Goal: Task Accomplishment & Management: Manage account settings

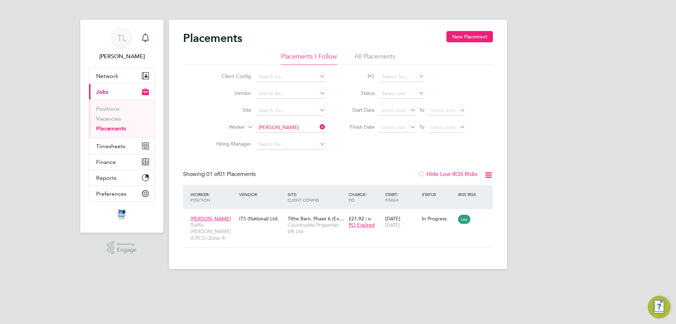
scroll to position [7, 33]
click at [114, 127] on link "Placements" at bounding box center [111, 128] width 30 height 7
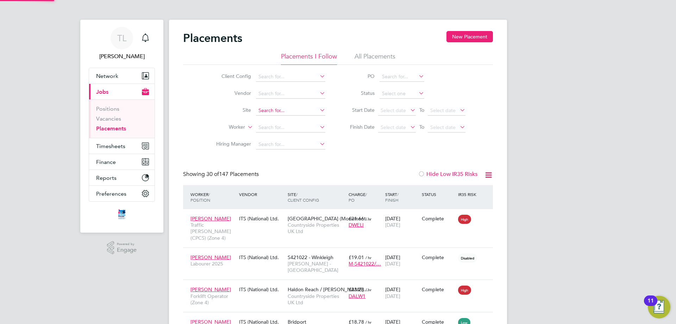
click at [291, 114] on input at bounding box center [290, 111] width 69 height 10
click at [288, 125] on li "Brid port" at bounding box center [295, 130] width 79 height 10
type input "Bridport"
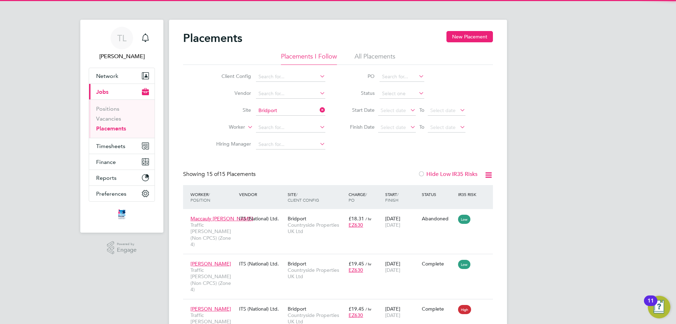
click at [346, 152] on div "Client Config Vendor Site Bridport Worker Hiring Manager PO Status Start Date S…" at bounding box center [338, 109] width 310 height 88
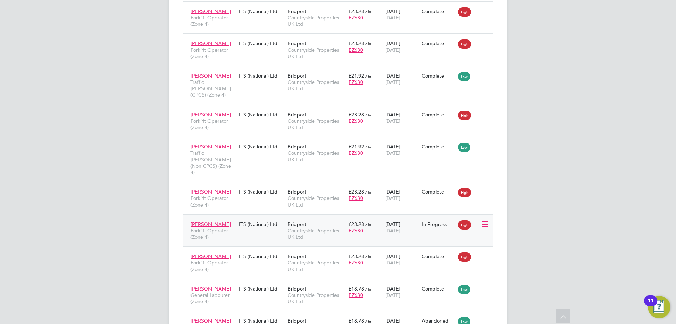
click at [321, 227] on span "Countryside Properties UK Ltd" at bounding box center [316, 233] width 57 height 13
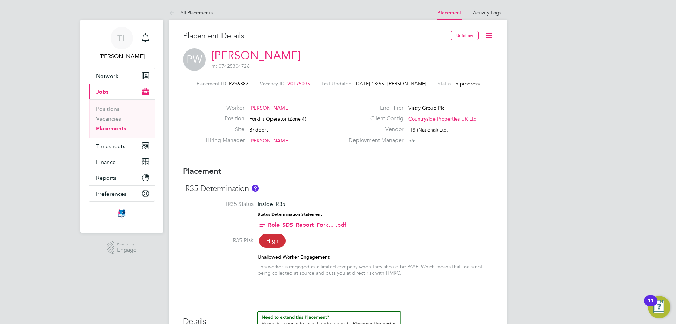
click at [295, 83] on span "V0175035" at bounding box center [298, 83] width 23 height 6
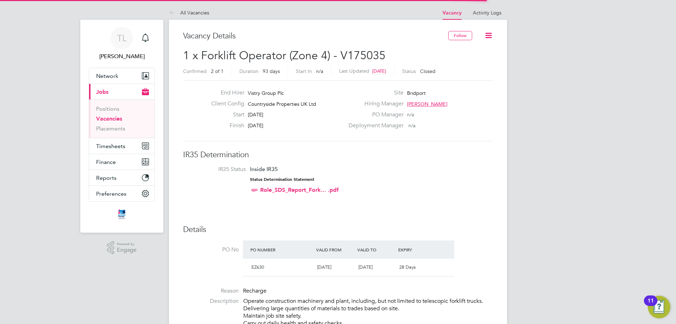
scroll to position [4, 4]
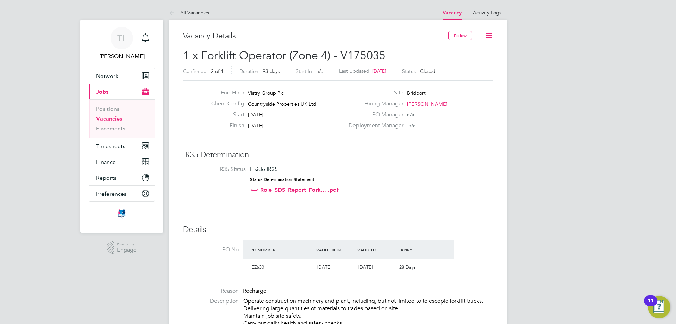
click at [486, 37] on icon at bounding box center [488, 35] width 9 height 9
click at [464, 118] on div "PO Manager n/a" at bounding box center [419, 116] width 151 height 11
click at [486, 38] on icon at bounding box center [488, 35] width 9 height 9
click at [458, 52] on li "Edit Vacancy" at bounding box center [471, 52] width 41 height 10
click at [415, 50] on h2 "1 x Forklift Operator (Zone 4) - V175035 Confirmed 2 of 1 Duration 93 days Star…" at bounding box center [338, 63] width 310 height 30
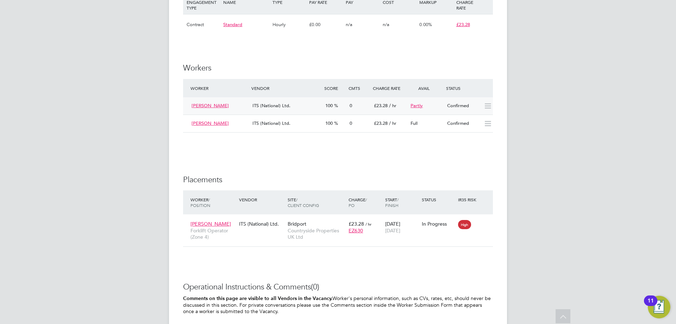
click at [296, 105] on div "ITS (National) Ltd." at bounding box center [286, 106] width 73 height 12
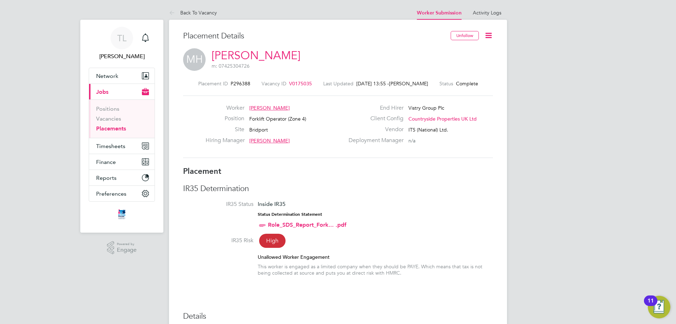
click at [493, 35] on icon at bounding box center [488, 35] width 9 height 9
click at [461, 50] on li "Edit Placement e" at bounding box center [466, 52] width 52 height 10
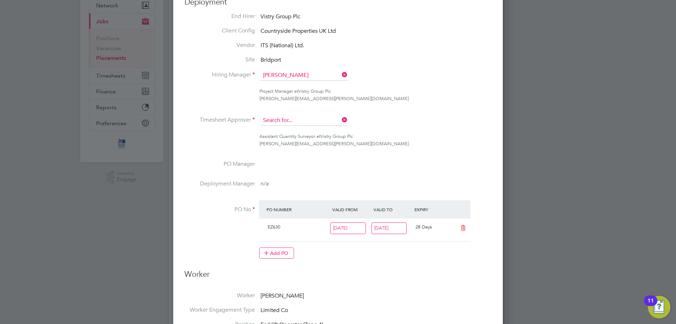
click at [321, 121] on input at bounding box center [304, 120] width 87 height 11
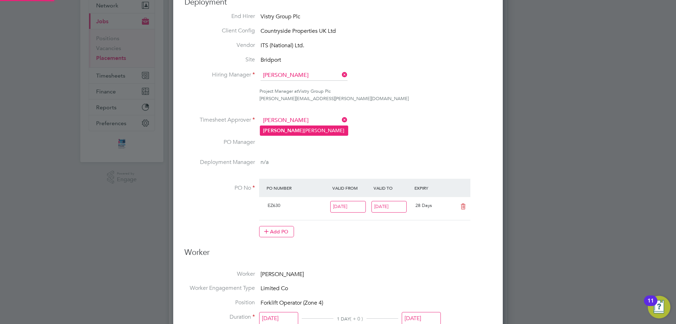
click at [312, 128] on li "[PERSON_NAME]" at bounding box center [304, 131] width 88 height 10
type input "[PERSON_NAME]"
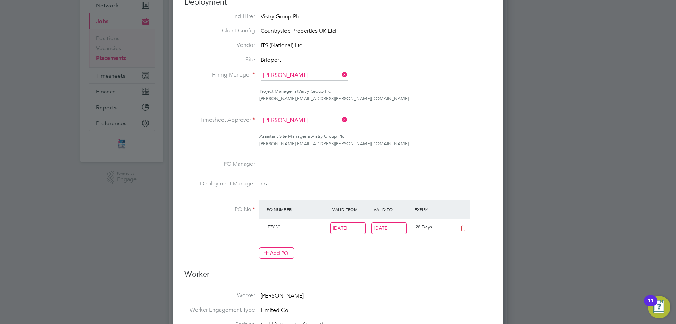
click at [388, 113] on ul "End Hirer Vistry Group Plc Client Config Countryside Properties UK Ltd Vendor I…" at bounding box center [338, 139] width 307 height 253
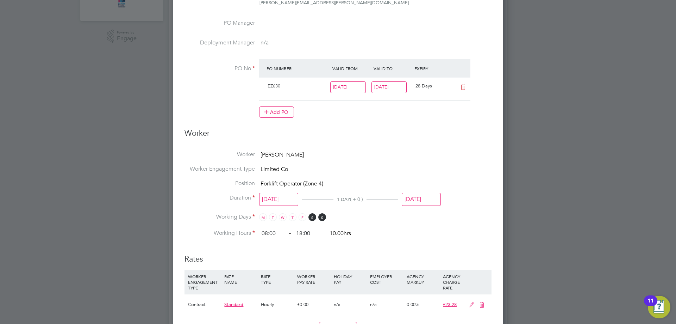
click at [286, 198] on input "[DATE]" at bounding box center [278, 199] width 39 height 13
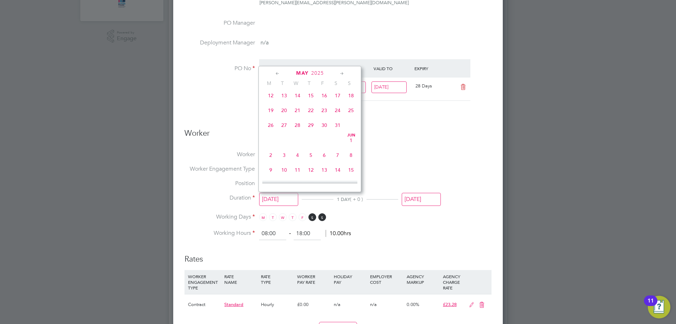
click at [426, 144] on ng-form "Deployment End Hirer Vistry Group Plc Client Config Countryside Properties UK L…" at bounding box center [338, 218] width 307 height 724
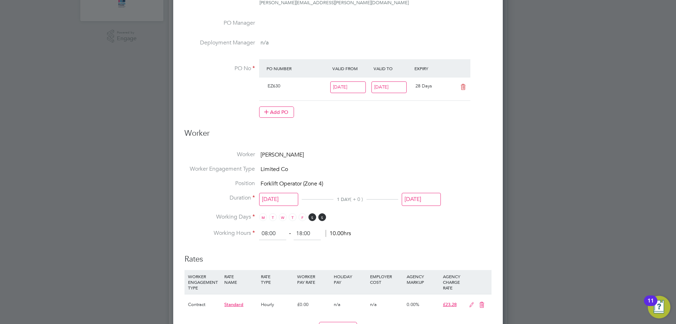
click at [429, 198] on input "[DATE]" at bounding box center [421, 199] width 39 height 13
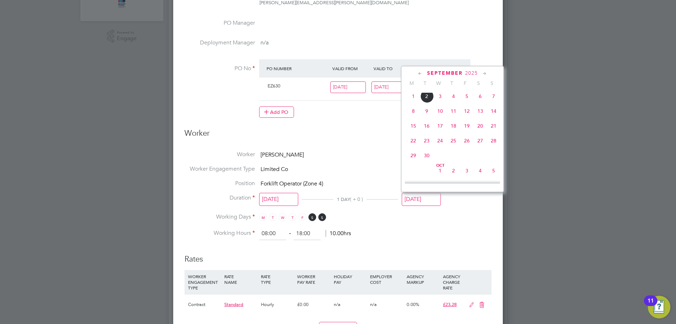
click at [443, 103] on span "3" at bounding box center [439, 95] width 13 height 13
type input "[DATE]"
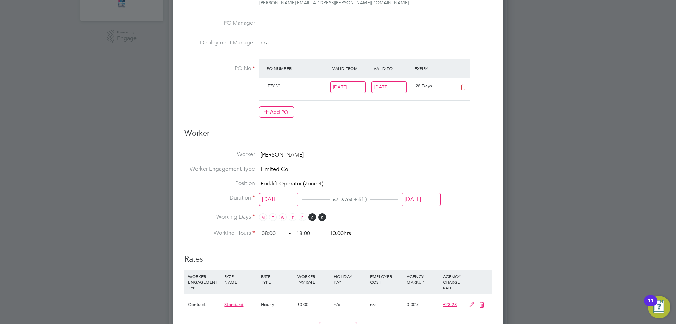
click at [433, 243] on ng-form "Deployment End Hirer Vistry Group Plc Client Config Countryside Properties UK L…" at bounding box center [338, 218] width 307 height 724
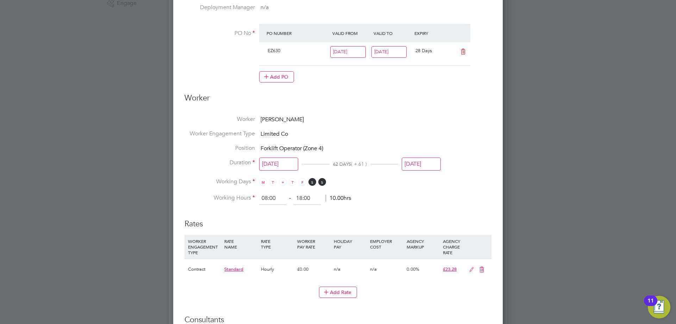
click at [279, 182] on span "W" at bounding box center [283, 182] width 8 height 8
click at [273, 182] on span "T" at bounding box center [273, 182] width 8 height 8
click at [266, 182] on span "M" at bounding box center [263, 182] width 8 height 8
click at [313, 182] on span "S" at bounding box center [312, 182] width 8 height 8
click at [301, 182] on span "F" at bounding box center [303, 182] width 8 height 8
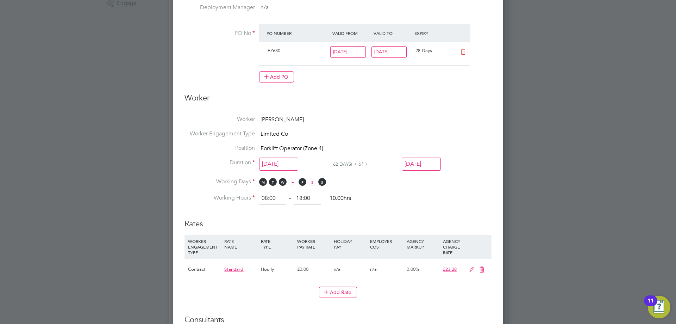
click at [289, 182] on span "T" at bounding box center [293, 182] width 8 height 8
click at [312, 182] on span "S" at bounding box center [312, 182] width 8 height 8
click at [320, 182] on span "S" at bounding box center [322, 182] width 8 height 8
click at [319, 182] on span "S" at bounding box center [322, 182] width 8 height 8
click at [283, 183] on span "W" at bounding box center [283, 182] width 8 height 8
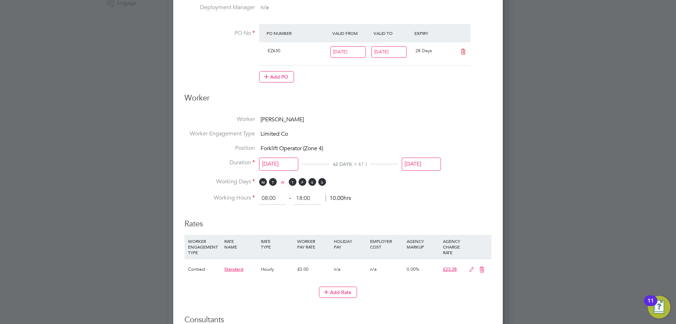
click at [387, 186] on li "Working Days M T W T F S S" at bounding box center [338, 185] width 307 height 14
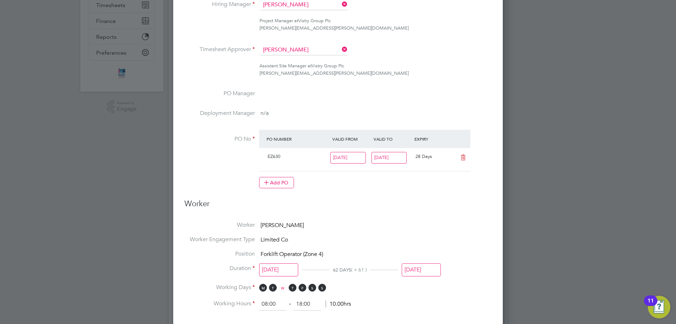
click at [289, 269] on input "[DATE]" at bounding box center [278, 269] width 39 height 13
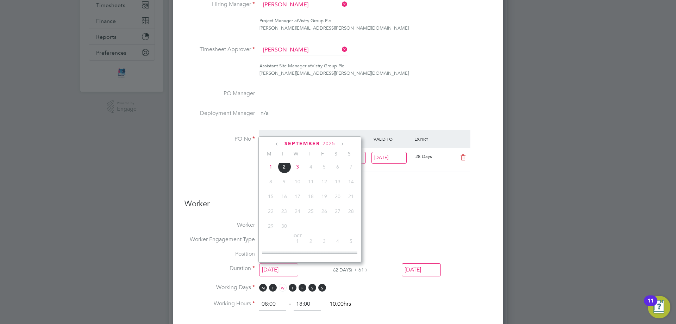
click at [292, 173] on span "3" at bounding box center [297, 166] width 13 height 13
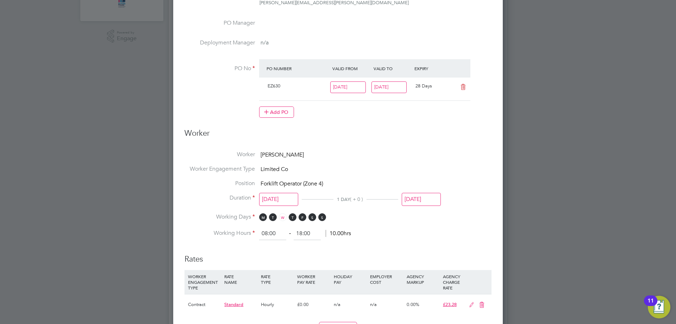
click at [274, 167] on span "Limited Co" at bounding box center [274, 168] width 27 height 7
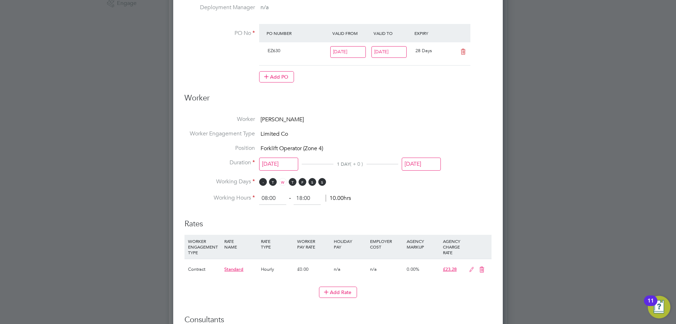
click at [264, 181] on span "M" at bounding box center [263, 182] width 8 height 8
click at [273, 182] on span "T" at bounding box center [273, 182] width 8 height 8
drag, startPoint x: 293, startPoint y: 184, endPoint x: 301, endPoint y: 184, distance: 8.8
click at [293, 184] on span "T" at bounding box center [293, 182] width 8 height 8
click at [301, 184] on span "F" at bounding box center [303, 182] width 8 height 8
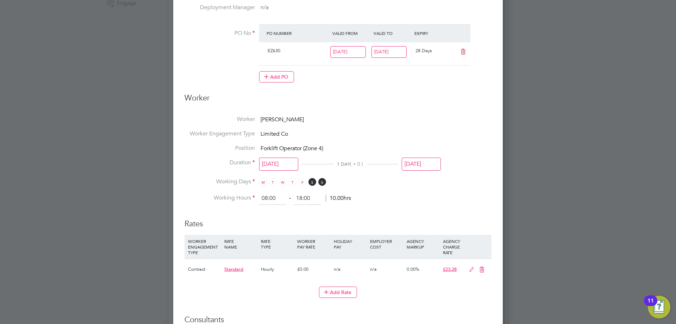
click at [413, 197] on li "Working Hours 08:00 ‐ 18:00 10.00hrs" at bounding box center [338, 198] width 307 height 13
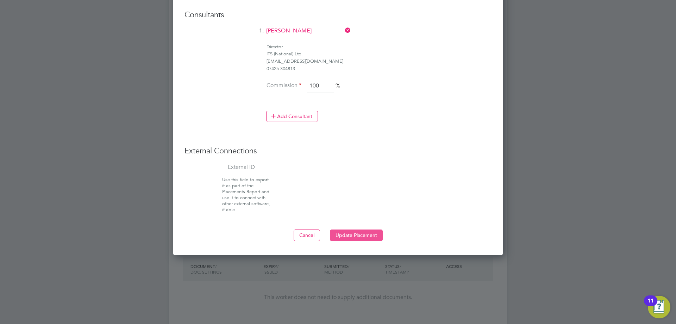
scroll to position [563, 0]
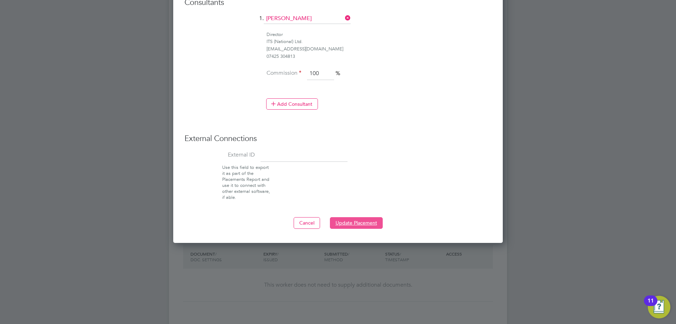
click at [360, 220] on button "Update Placement" at bounding box center [356, 222] width 53 height 11
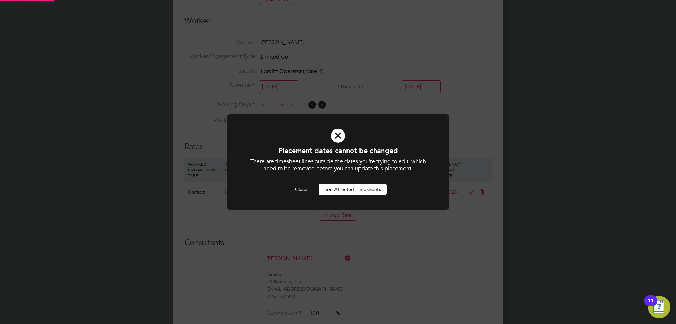
scroll to position [0, 0]
click at [293, 189] on button "Close" at bounding box center [301, 188] width 24 height 11
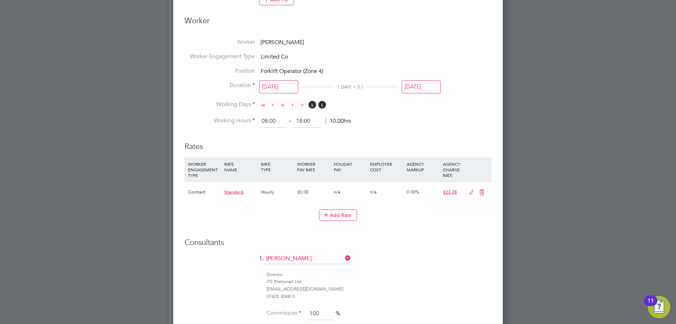
click at [280, 86] on input "[DATE]" at bounding box center [278, 86] width 39 height 13
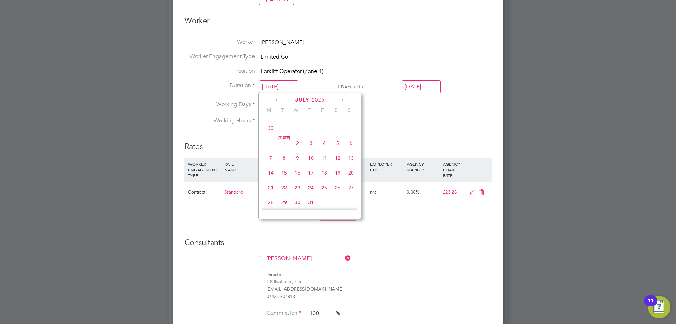
scroll to position [223, 0]
click at [324, 145] on span "4" at bounding box center [324, 141] width 13 height 13
type input "[DATE]"
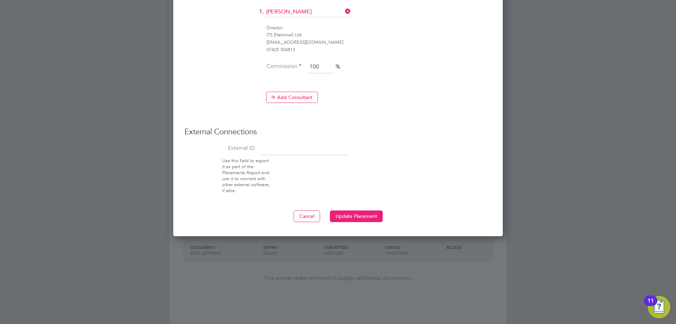
click at [368, 213] on button "Update Placement" at bounding box center [356, 215] width 53 height 11
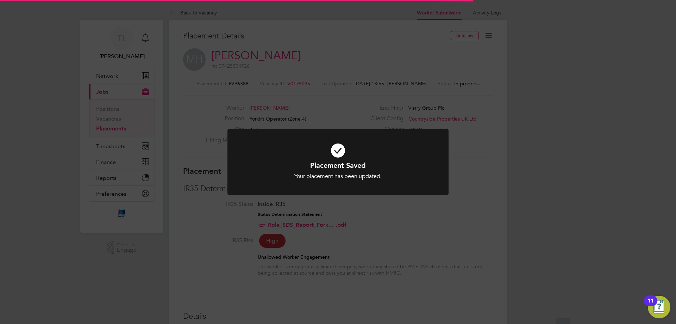
scroll to position [21, 49]
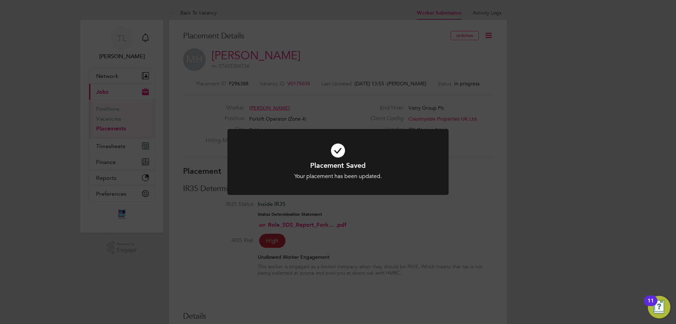
click at [404, 219] on div "Placement Saved Your placement has been updated. Cancel Okay" at bounding box center [338, 162] width 676 height 324
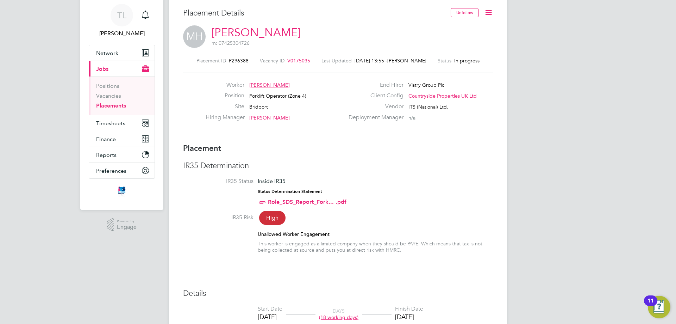
scroll to position [35, 0]
